Goal: Information Seeking & Learning: Learn about a topic

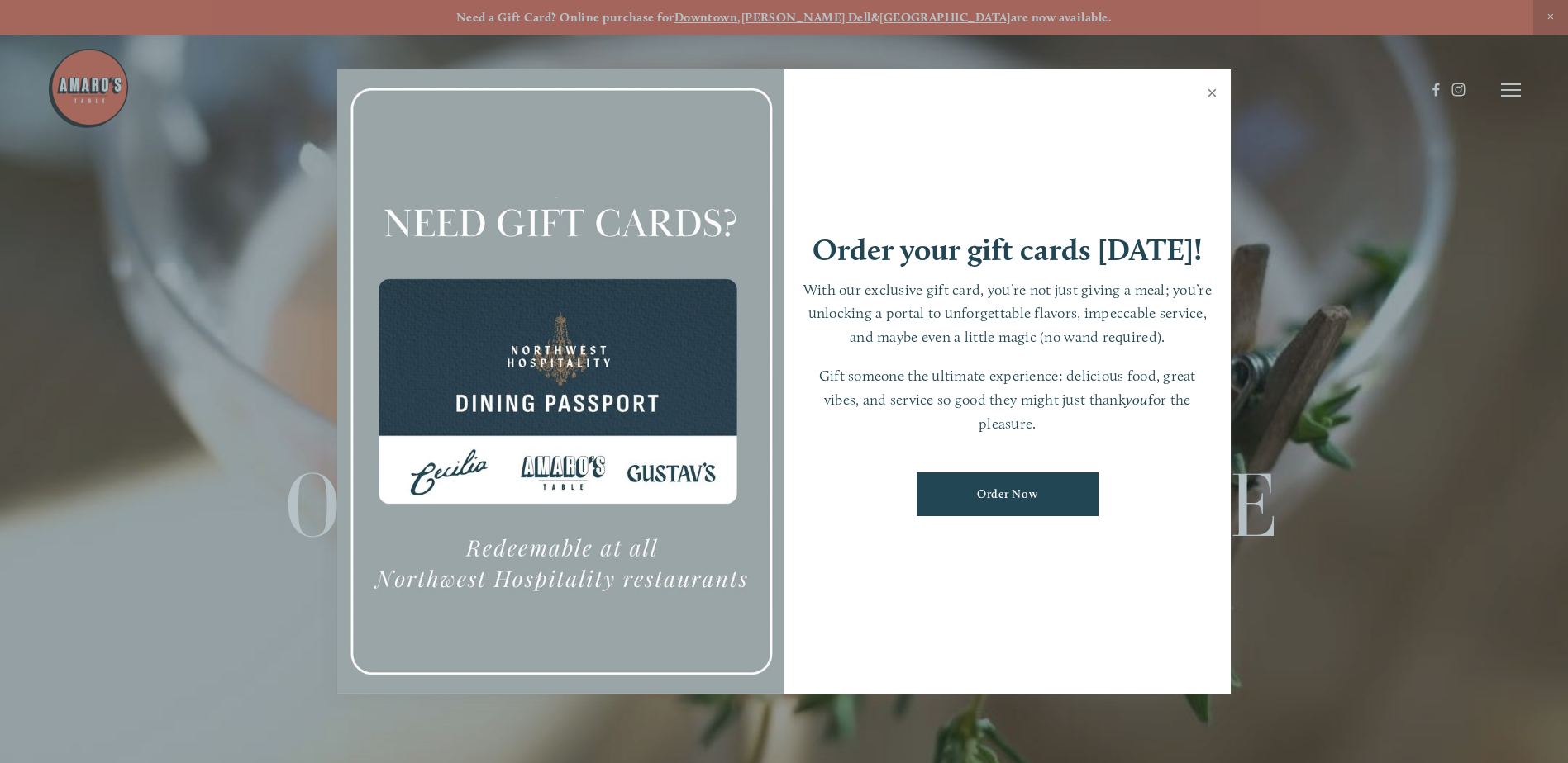
click at [1217, 89] on link "Close" at bounding box center [1212, 95] width 32 height 46
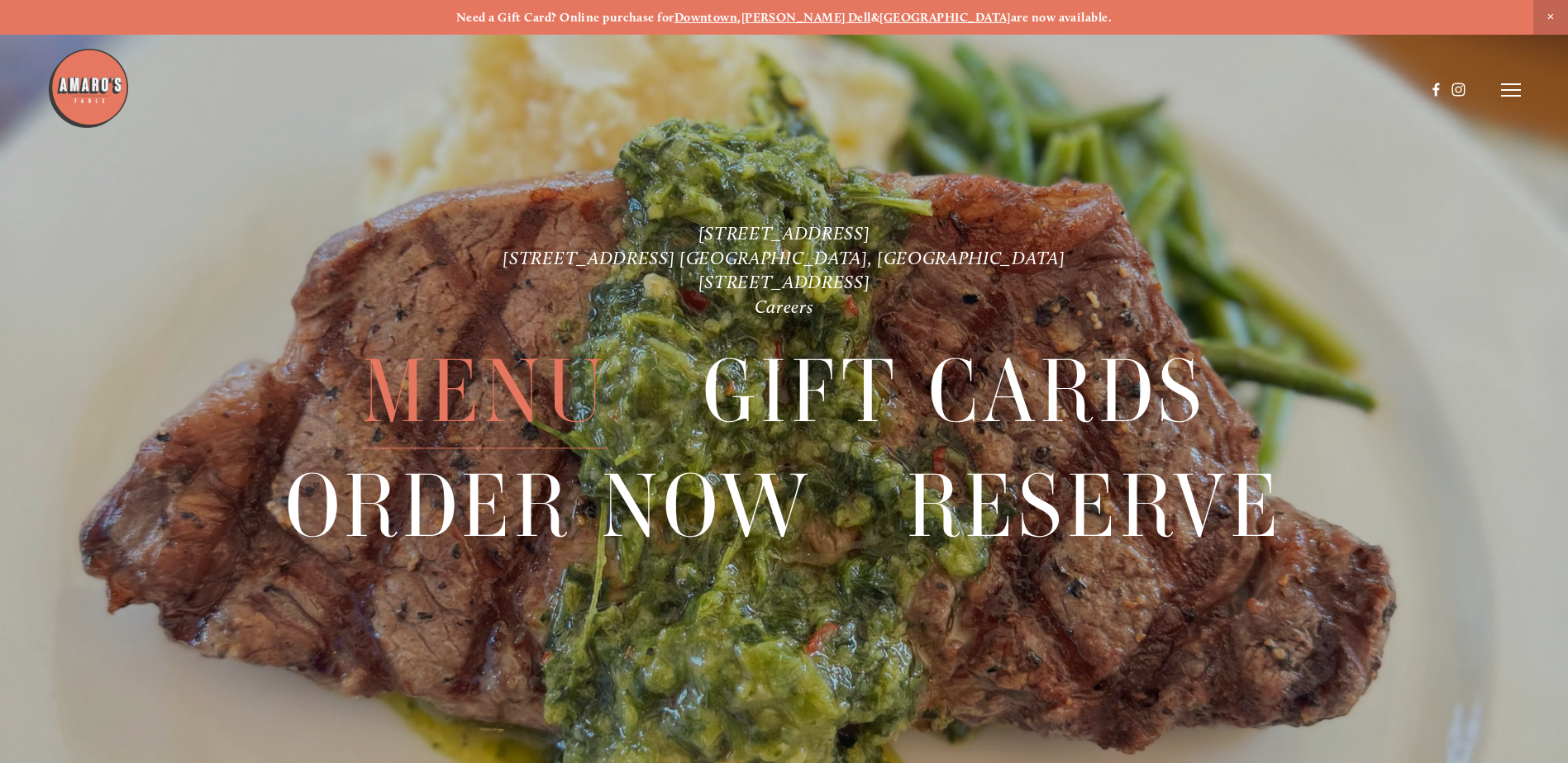
click at [533, 388] on span "Menu" at bounding box center [484, 391] width 246 height 113
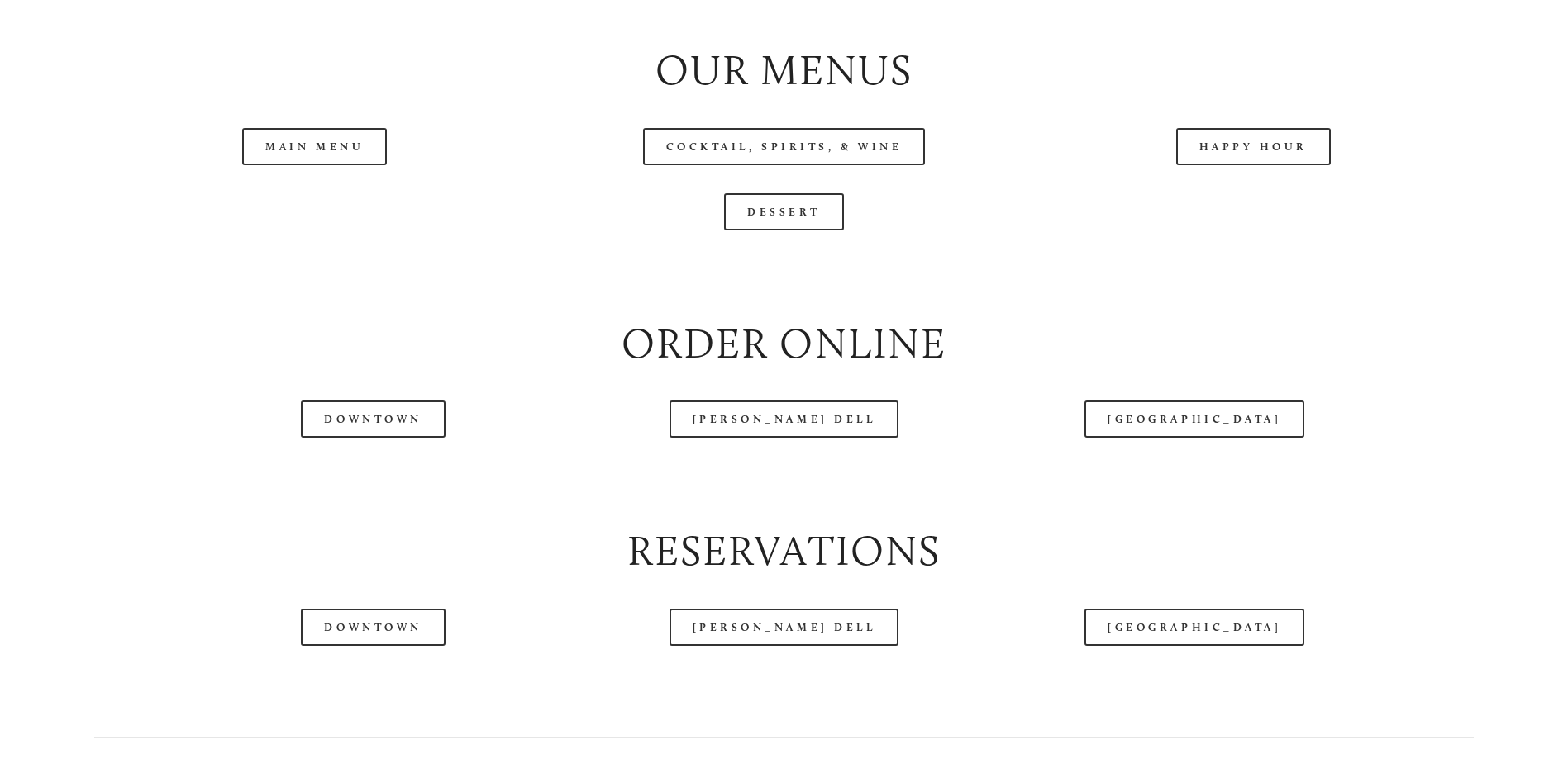
scroll to position [1927, 0]
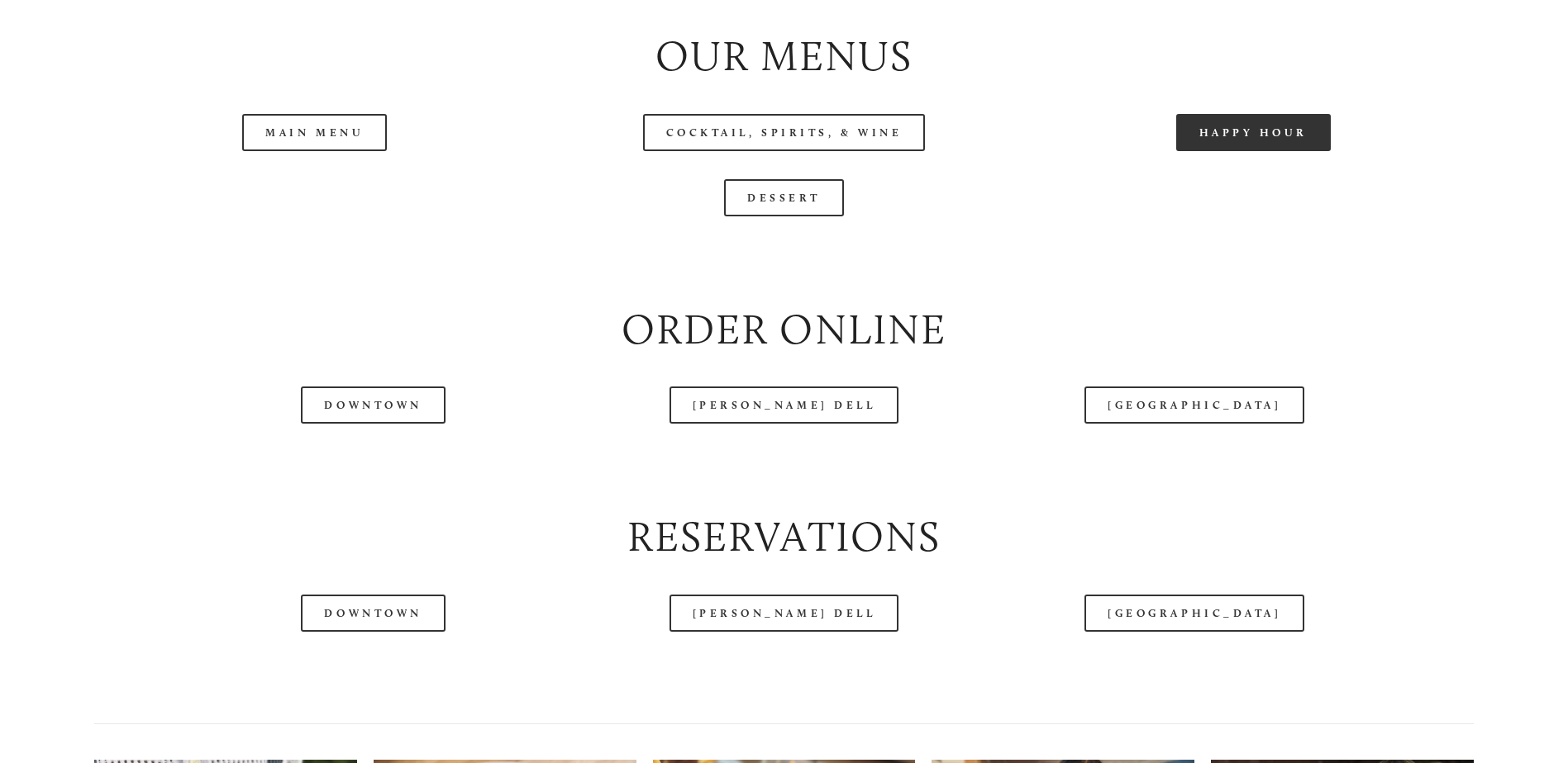
click at [1274, 151] on link "Happy Hour" at bounding box center [1253, 133] width 155 height 37
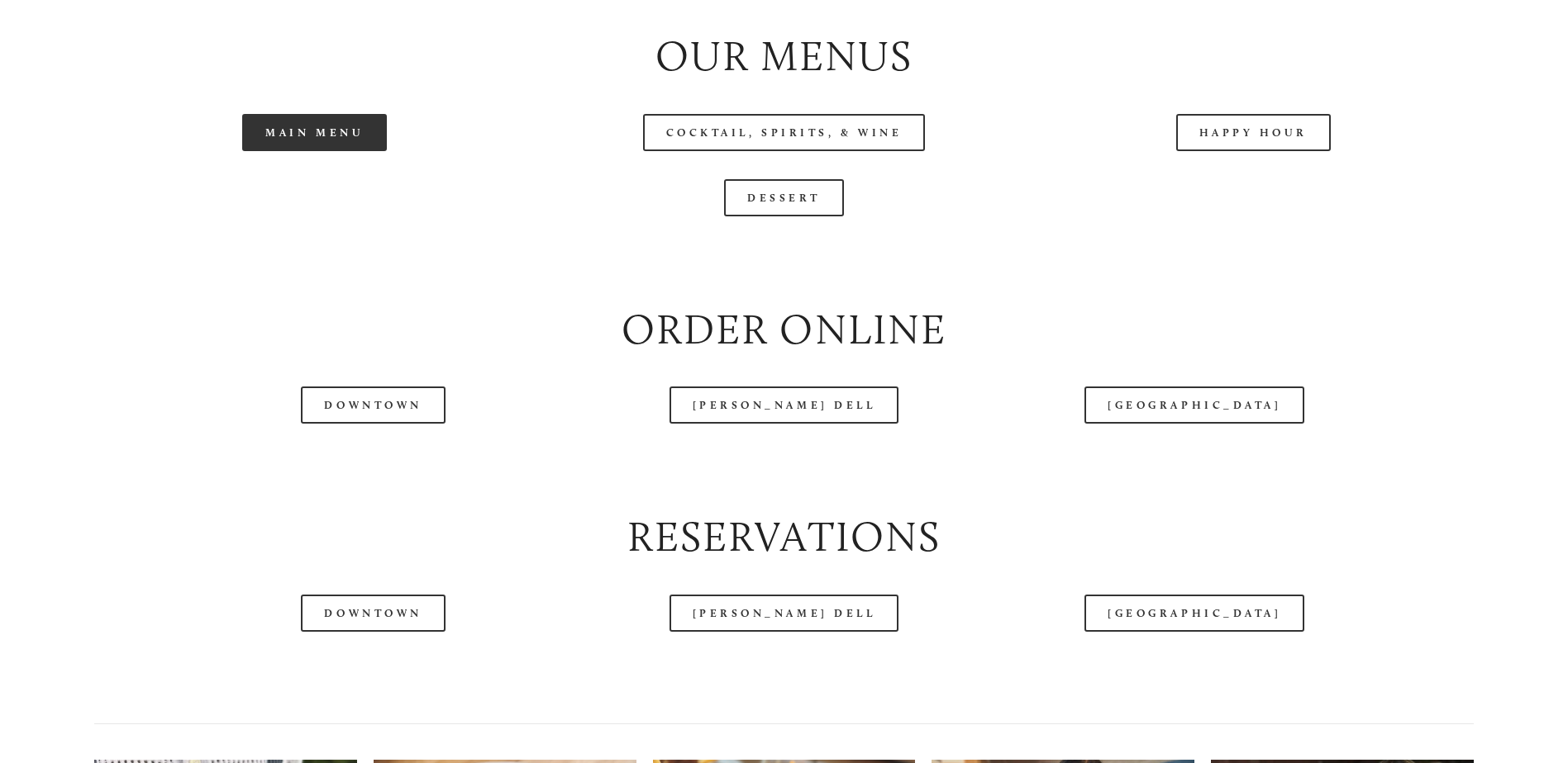
click at [256, 151] on link "Main Menu" at bounding box center [314, 133] width 144 height 37
